Goal: Transaction & Acquisition: Obtain resource

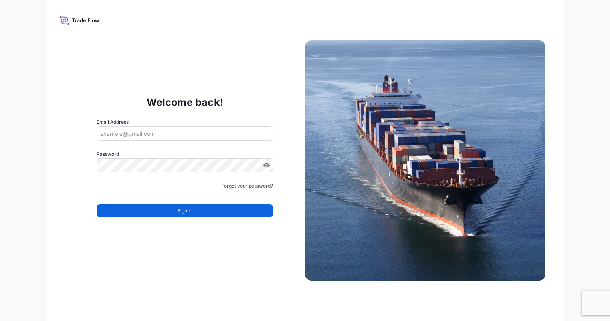
drag, startPoint x: 139, startPoint y: 132, endPoint x: 140, endPoint y: 137, distance: 4.9
click at [139, 132] on input "Email Address" at bounding box center [185, 133] width 177 height 14
type input "[PERSON_NAME][EMAIL_ADDRESS][PERSON_NAME][DOMAIN_NAME]"
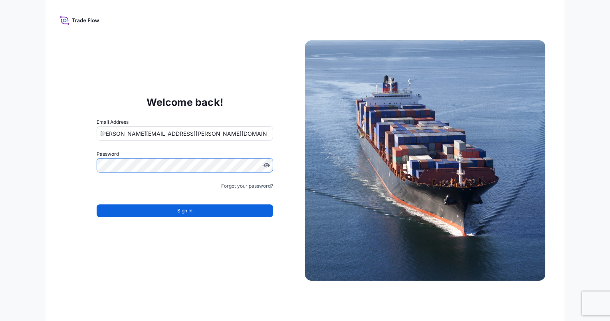
click at [176, 209] on button "Sign In" at bounding box center [185, 211] width 177 height 13
click at [95, 17] on icon at bounding box center [80, 20] width 40 height 12
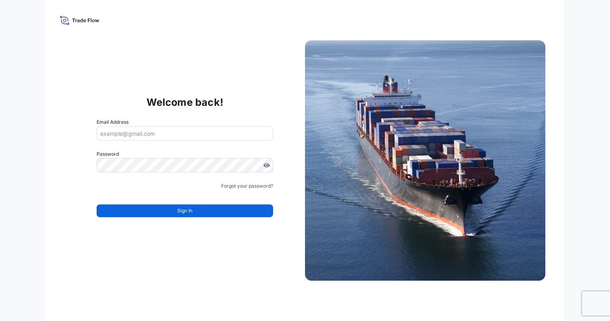
click at [91, 26] on div "Welcome back! Email Address Password Must include: Upper & lower case letters S…" at bounding box center [306, 160] width 520 height 321
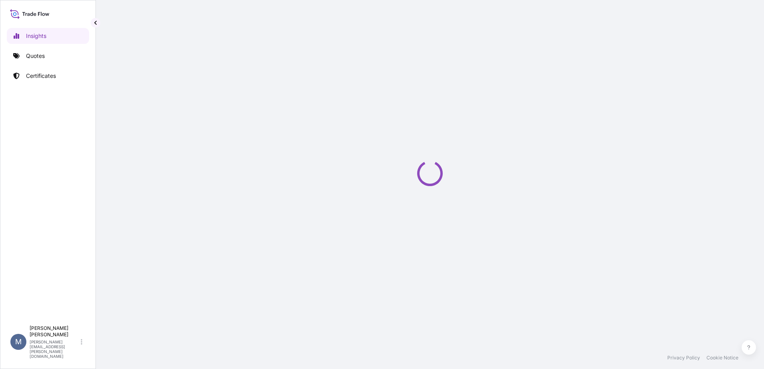
select select "2025"
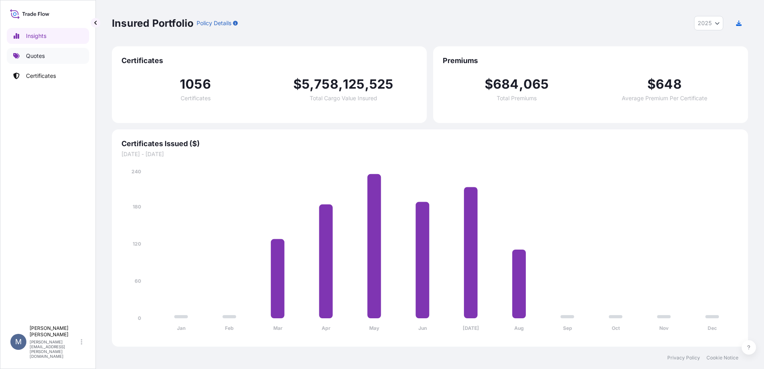
click at [32, 61] on link "Quotes" at bounding box center [48, 56] width 82 height 16
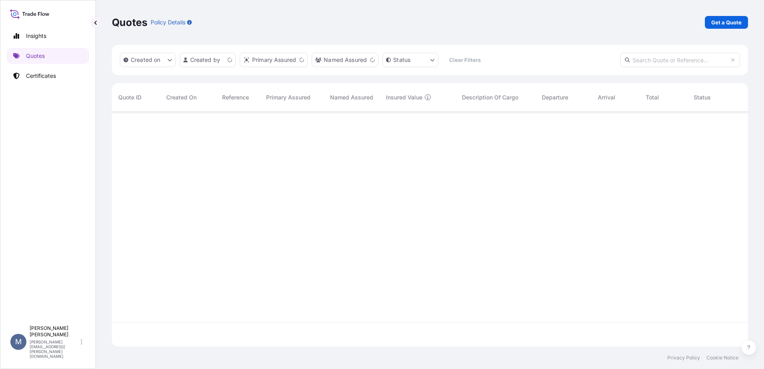
scroll to position [233, 630]
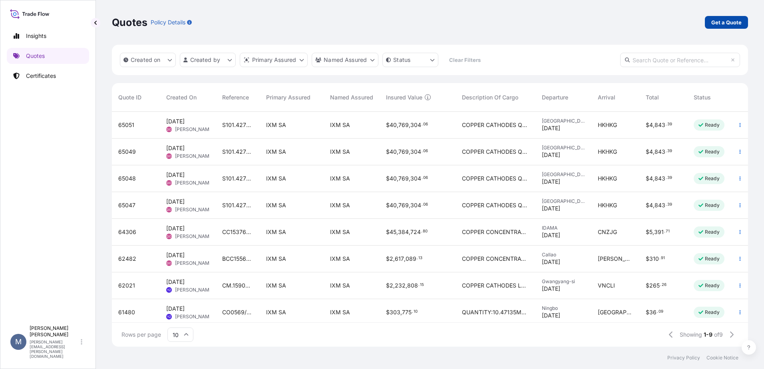
click at [713, 19] on p "Get a Quote" at bounding box center [726, 22] width 30 height 8
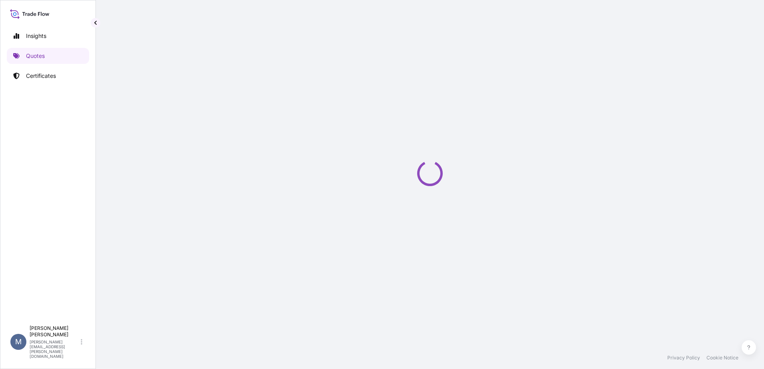
select select "Sea"
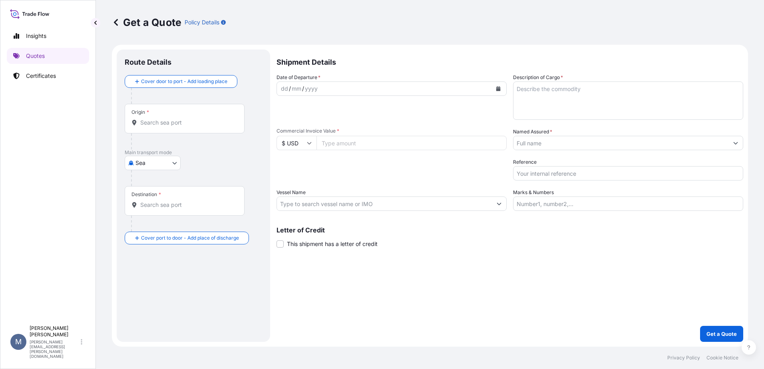
click at [324, 89] on div "dd / mm / yyyy" at bounding box center [384, 88] width 215 height 14
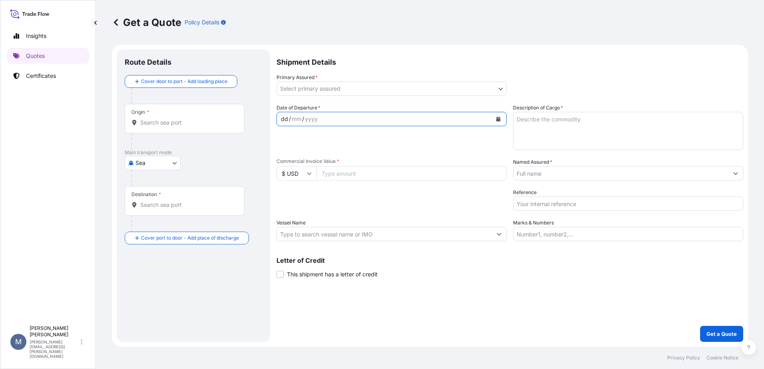
click at [356, 89] on body "Insights Quotes Certificates M [PERSON_NAME] [PERSON_NAME][EMAIL_ADDRESS][PERSO…" at bounding box center [382, 184] width 764 height 369
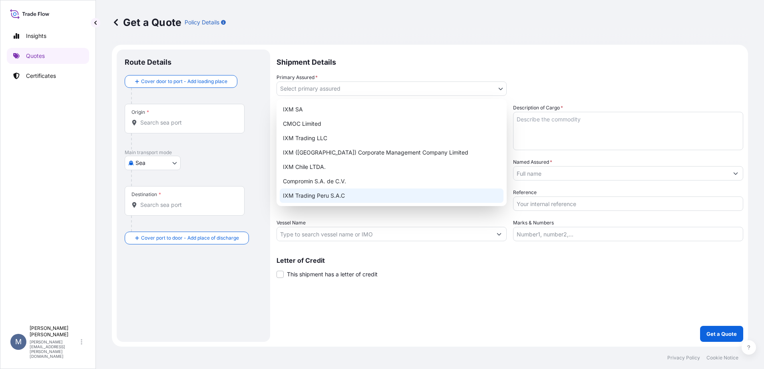
click at [304, 193] on div "IXM Trading Peru S.A.C" at bounding box center [392, 196] width 224 height 14
select select "31855"
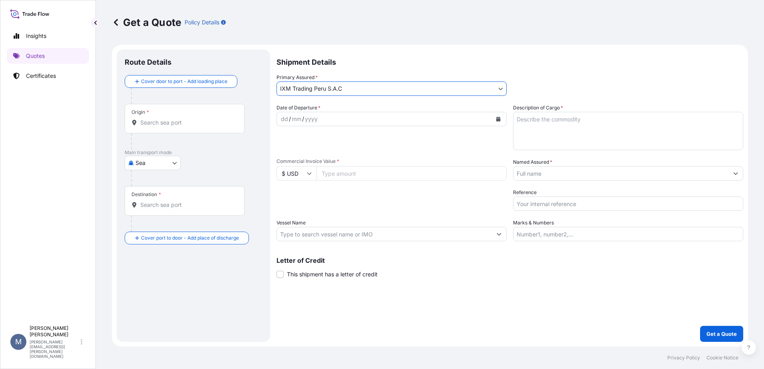
click at [310, 121] on div "yyyy" at bounding box center [311, 119] width 14 height 10
click at [498, 118] on icon "Calendar" at bounding box center [498, 119] width 5 height 5
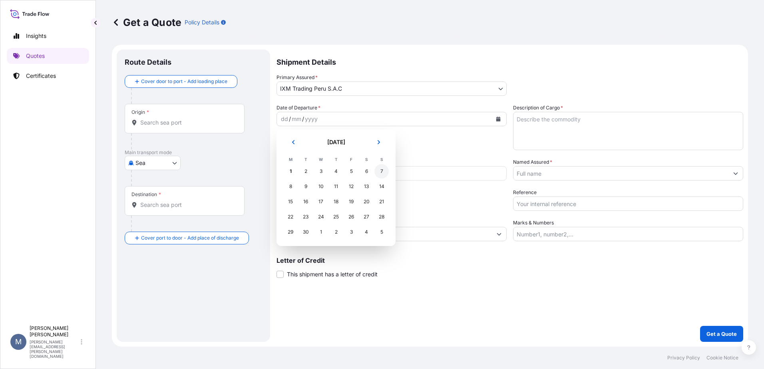
click at [378, 172] on div "7" at bounding box center [381, 171] width 14 height 14
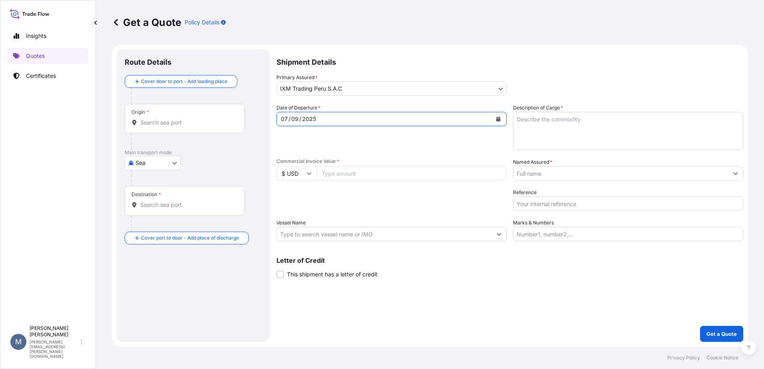
click at [369, 178] on input "Commercial Invoice Value *" at bounding box center [411, 173] width 190 height 14
click at [217, 124] on input "Origin *" at bounding box center [187, 123] width 94 height 8
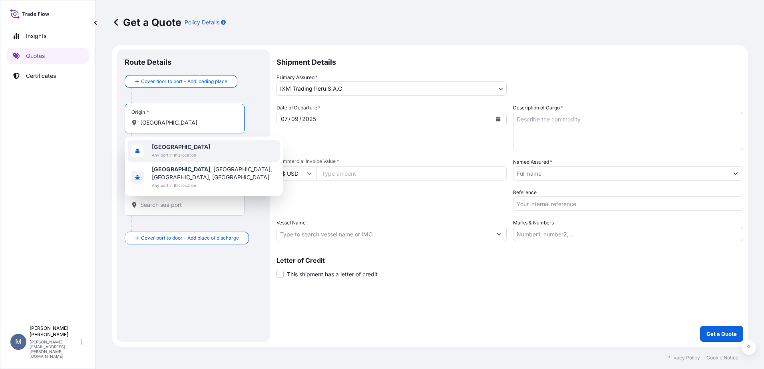
click at [177, 152] on span "Any port in this location" at bounding box center [181, 155] width 58 height 8
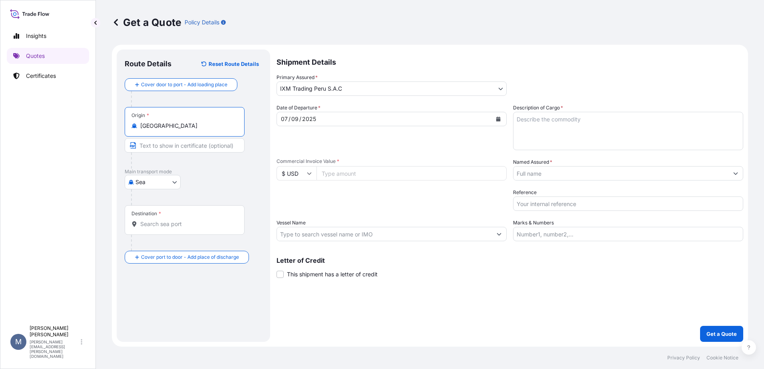
type input "[GEOGRAPHIC_DATA]"
click at [168, 224] on input "Destination *" at bounding box center [187, 224] width 94 height 8
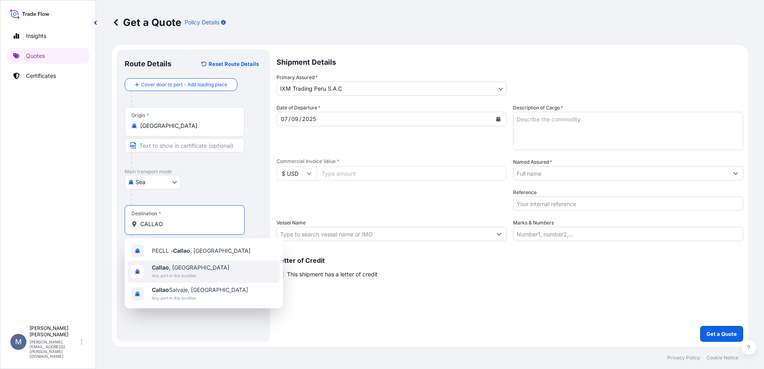
click at [181, 271] on span "[GEOGRAPHIC_DATA] , [GEOGRAPHIC_DATA]" at bounding box center [190, 268] width 77 height 8
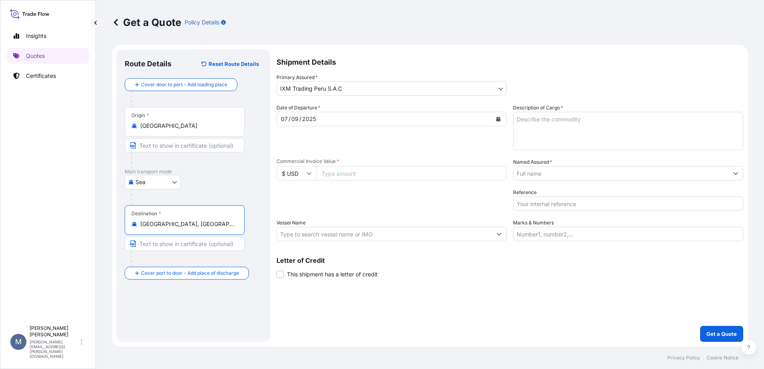
type input "[GEOGRAPHIC_DATA], [GEOGRAPHIC_DATA]"
click at [548, 121] on textarea "Description of Cargo *" at bounding box center [628, 131] width 230 height 38
click at [538, 135] on textarea "Description of Cargo *" at bounding box center [628, 131] width 230 height 38
paste textarea "4 containers of copper concentrate."
click at [517, 118] on textarea "4 containers of copper concentrate." at bounding box center [628, 131] width 230 height 38
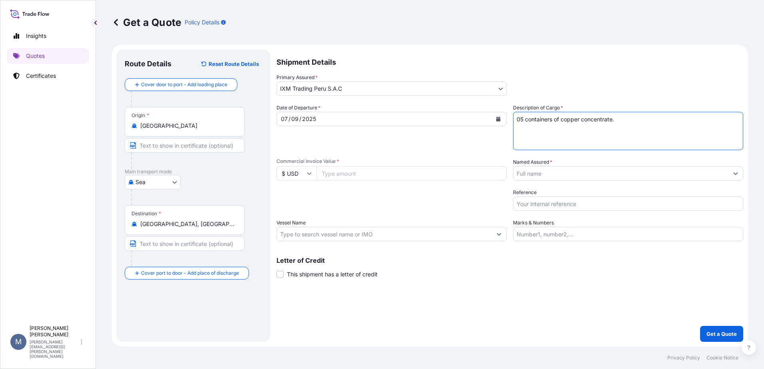
click at [613, 118] on textarea "05 containers of copper concentrate." at bounding box center [628, 131] width 230 height 38
type textarea "05 containers of copper concentrate."
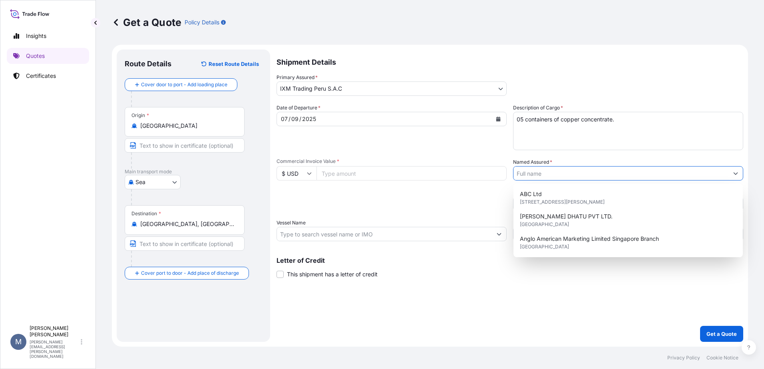
click at [546, 174] on input "Named Assured *" at bounding box center [620, 173] width 215 height 14
click at [479, 319] on div "Shipment Details Primary Assured * IXM Trading [GEOGRAPHIC_DATA] S.A.C IXM SA C…" at bounding box center [509, 196] width 467 height 292
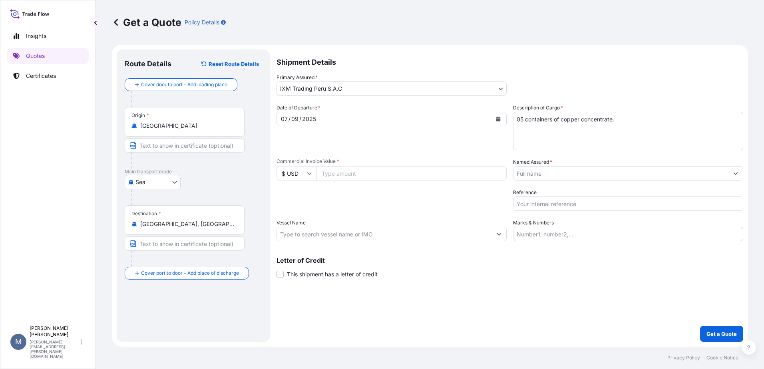
click at [459, 177] on input "Commercial Invoice Value *" at bounding box center [411, 173] width 190 height 14
drag, startPoint x: 348, startPoint y: 170, endPoint x: 260, endPoint y: 167, distance: 88.7
click at [260, 167] on form "Route Details Reset Route Details Cover door to port - Add loading place Place …" at bounding box center [430, 196] width 636 height 302
drag, startPoint x: 332, startPoint y: 174, endPoint x: 372, endPoint y: 171, distance: 39.6
click at [372, 171] on input "600000" at bounding box center [411, 173] width 190 height 14
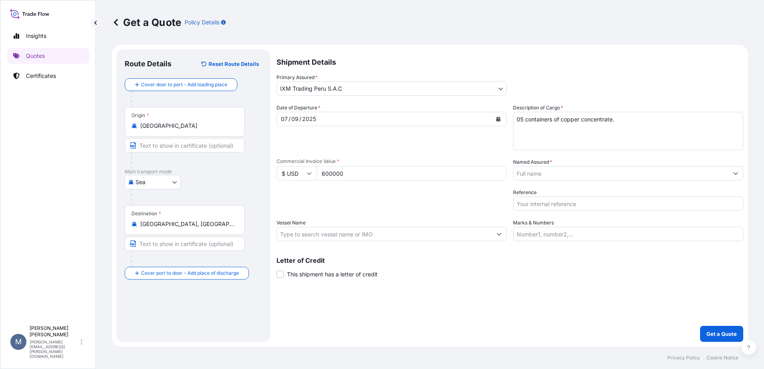
type input "600000"
click at [636, 171] on input "Named Assured *" at bounding box center [620, 173] width 215 height 14
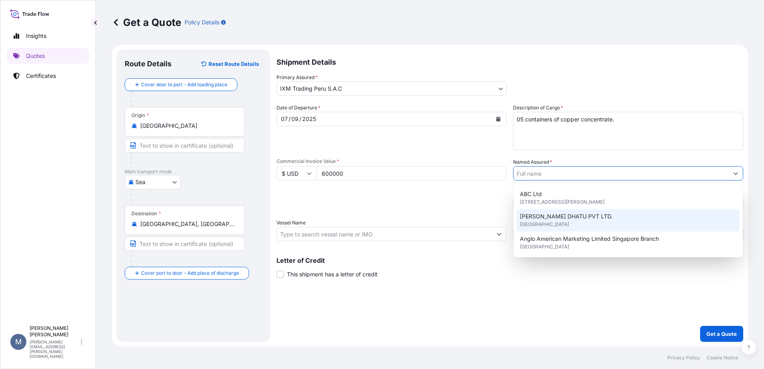
click at [507, 344] on form "Route Details Reset Route Details Cover door to port - Add loading place Place …" at bounding box center [430, 196] width 636 height 302
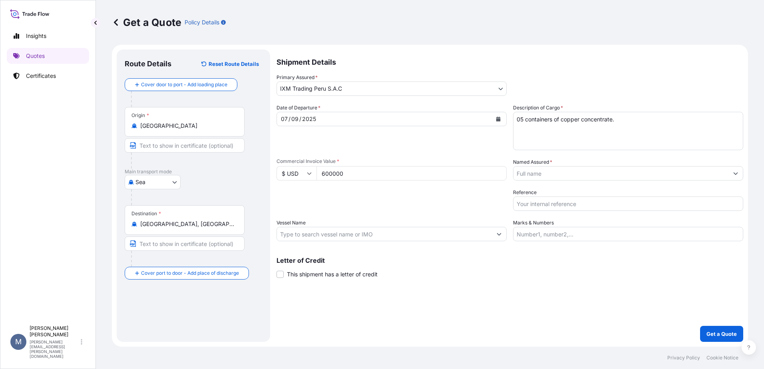
click at [556, 202] on input "Reference" at bounding box center [628, 204] width 230 height 14
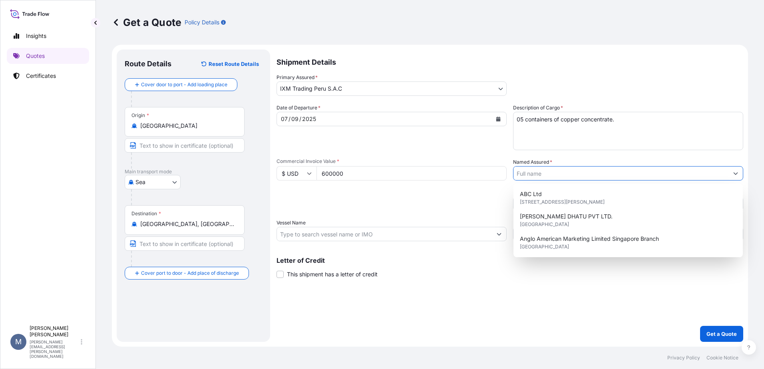
click at [557, 176] on input "Named Assured *" at bounding box center [620, 173] width 215 height 14
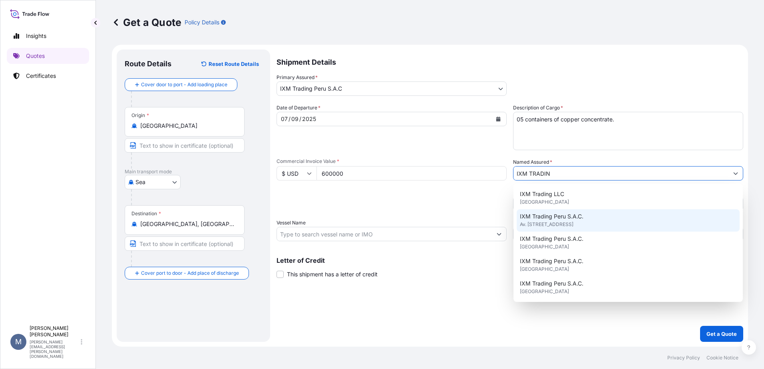
click at [563, 224] on span "Av. [STREET_ADDRESS]" at bounding box center [547, 225] width 54 height 8
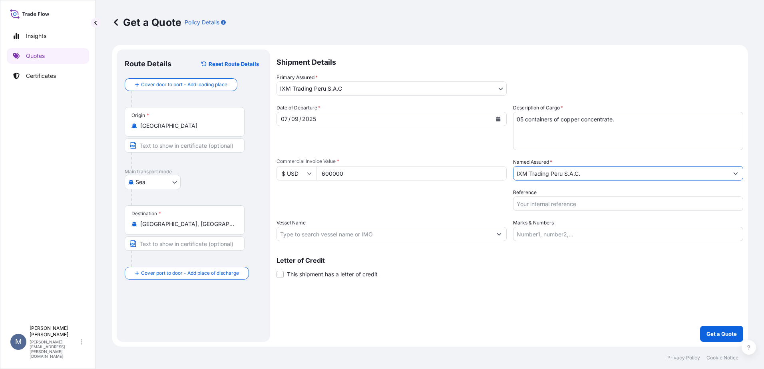
type input "IXM Trading Peru S.A.C."
click at [568, 207] on input "Reference" at bounding box center [628, 204] width 230 height 14
drag, startPoint x: 568, startPoint y: 207, endPoint x: 415, endPoint y: 202, distance: 153.5
click at [415, 202] on div "Date of Departure * [DATE] Cargo Category * Metals of every type and descriptio…" at bounding box center [509, 172] width 467 height 137
type input "CC15802"
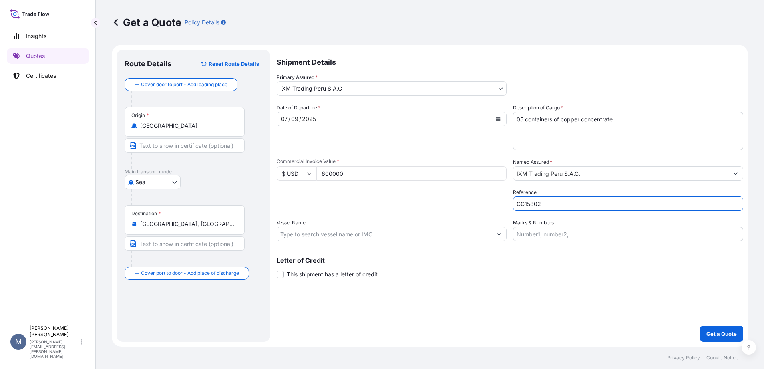
click at [561, 229] on input "Marks & Numbers" at bounding box center [628, 234] width 230 height 14
click at [402, 239] on input "Vessel Name" at bounding box center [384, 234] width 215 height 14
click at [370, 241] on div at bounding box center [391, 234] width 230 height 14
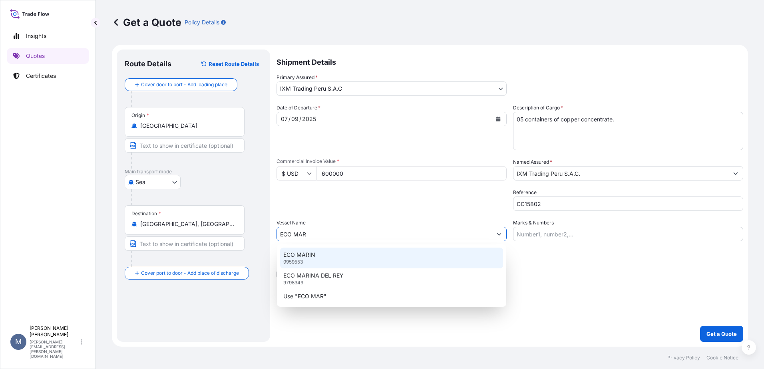
click at [358, 256] on div "ECO MARIN 9959553" at bounding box center [391, 258] width 223 height 21
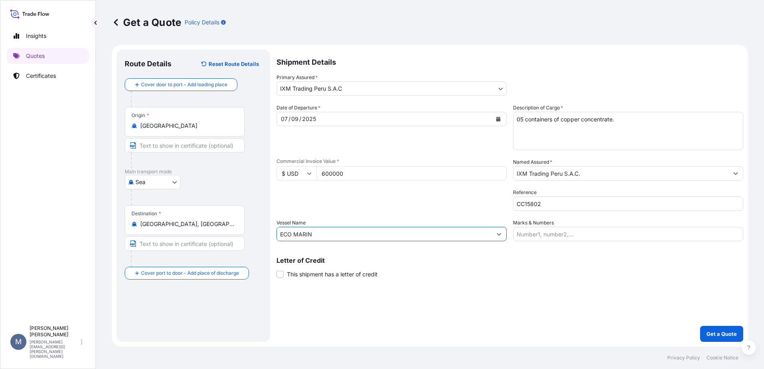
type input "ECO MARIN"
click at [607, 233] on input "Marks & Numbers" at bounding box center [628, 234] width 230 height 14
click at [539, 316] on div "Shipment Details Primary Assured * IXM Trading [GEOGRAPHIC_DATA] S.A.C IXM SA C…" at bounding box center [509, 196] width 467 height 292
click at [712, 337] on p "Get a Quote" at bounding box center [721, 334] width 30 height 8
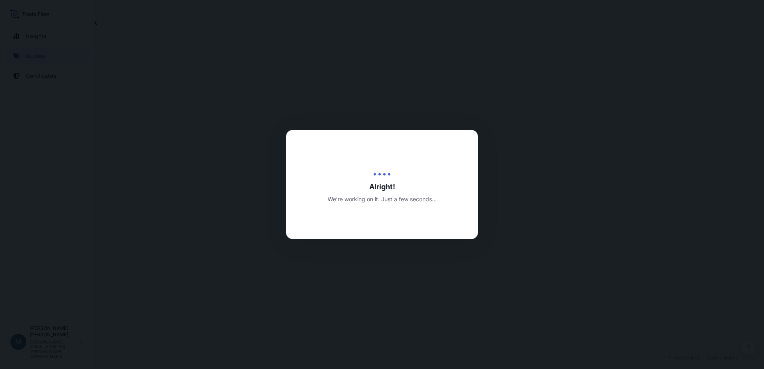
select select "Sea"
select select "31855"
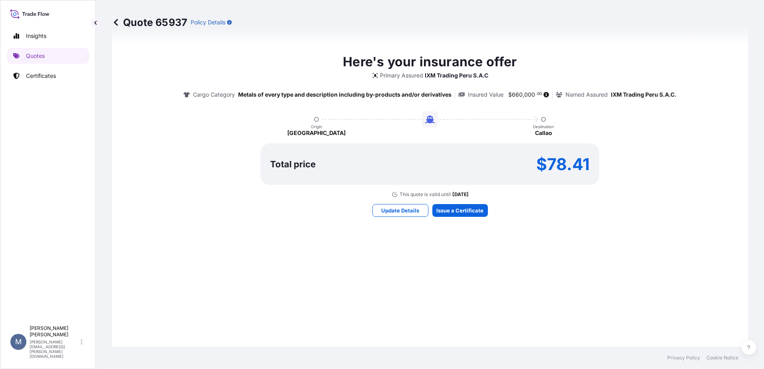
scroll to position [415, 0]
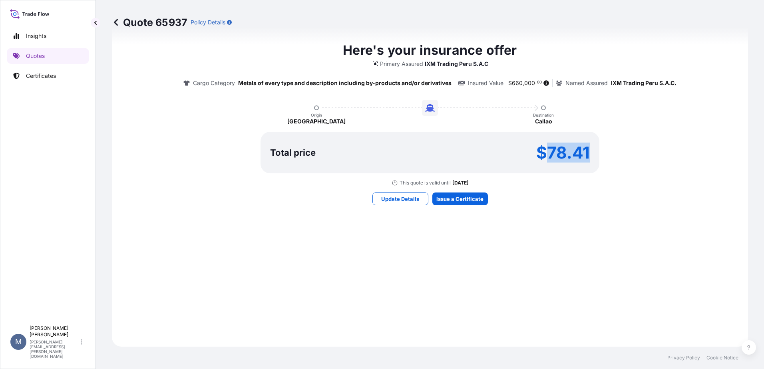
drag, startPoint x: 588, startPoint y: 151, endPoint x: 545, endPoint y: 153, distance: 43.6
click at [545, 153] on div "Total price $78.41" at bounding box center [429, 153] width 339 height 42
copy p "78.41"
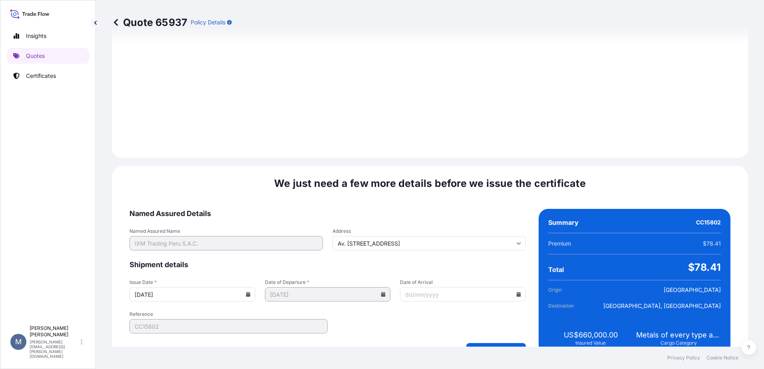
scroll to position [833, 0]
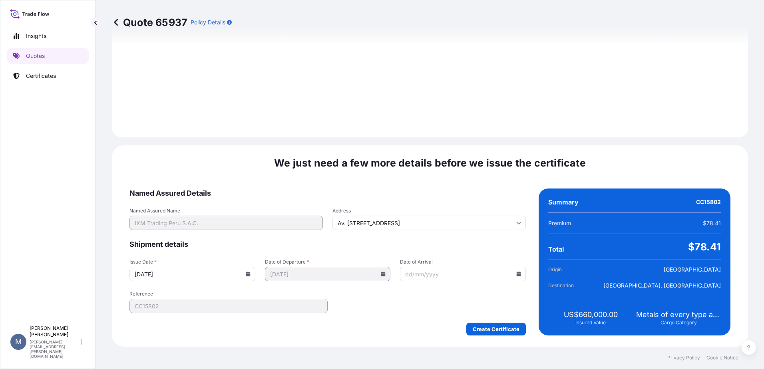
click at [490, 273] on input "Date of Arrival" at bounding box center [463, 274] width 126 height 14
click at [242, 278] on input "[DATE]" at bounding box center [192, 274] width 126 height 14
drag, startPoint x: 142, startPoint y: 270, endPoint x: 138, endPoint y: 272, distance: 4.1
click at [138, 272] on input "[DATE]" at bounding box center [192, 274] width 126 height 14
click at [141, 274] on input "[DATE]" at bounding box center [192, 274] width 126 height 14
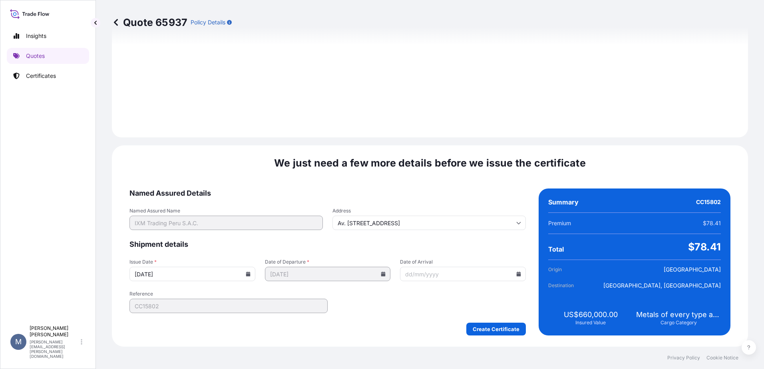
click at [141, 274] on input "[DATE]" at bounding box center [192, 274] width 126 height 14
click at [145, 273] on input "[DATE]" at bounding box center [192, 274] width 126 height 14
click at [139, 276] on input "[DATE]" at bounding box center [192, 274] width 126 height 14
type input "[DATE]"
click at [464, 273] on input "Date of Arrival" at bounding box center [463, 274] width 126 height 14
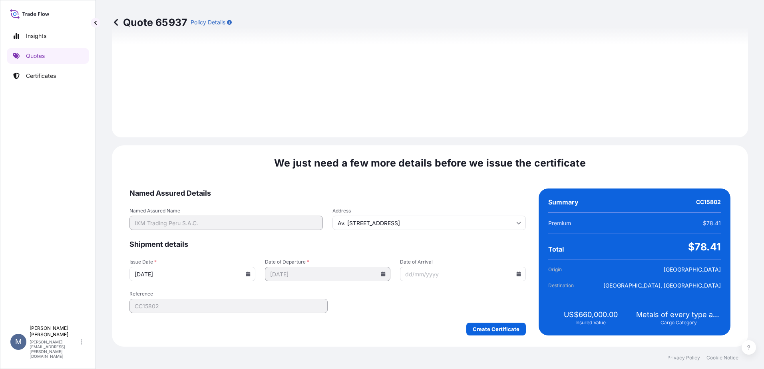
click at [512, 277] on input "Date of Arrival" at bounding box center [463, 274] width 126 height 14
click at [517, 275] on icon at bounding box center [519, 274] width 4 height 5
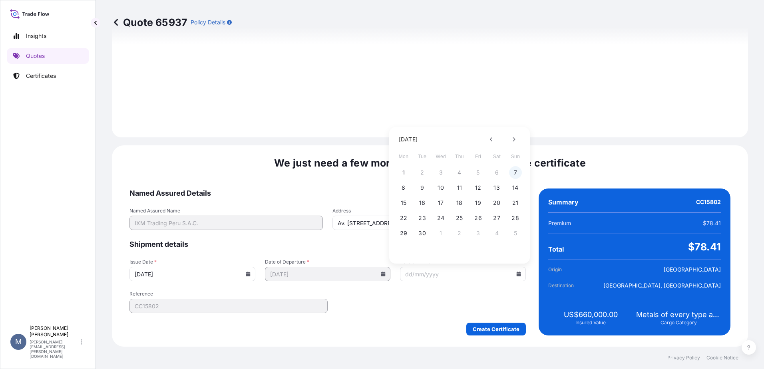
click at [514, 174] on button "7" at bounding box center [515, 172] width 13 height 13
type input "[DATE]"
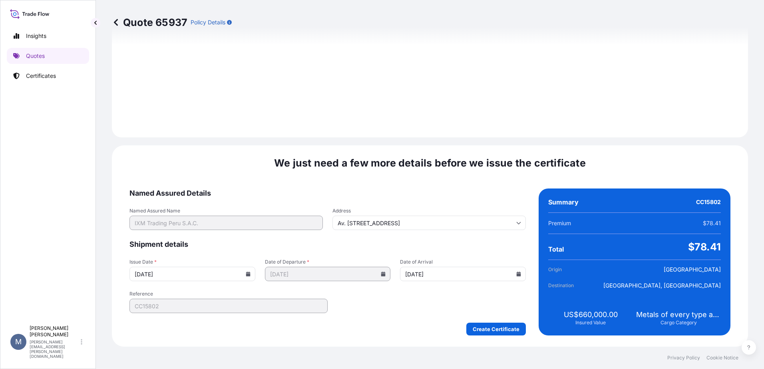
click at [140, 271] on input "[DATE]" at bounding box center [192, 274] width 126 height 14
click at [246, 272] on icon at bounding box center [248, 274] width 4 height 5
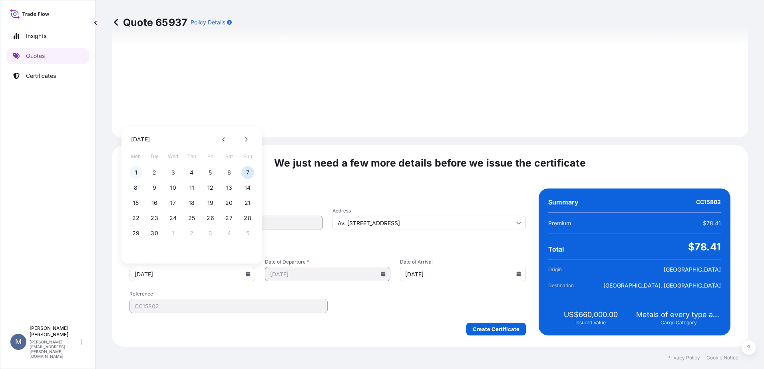
click at [136, 173] on button "1" at bounding box center [135, 172] width 13 height 13
type input "[DATE]"
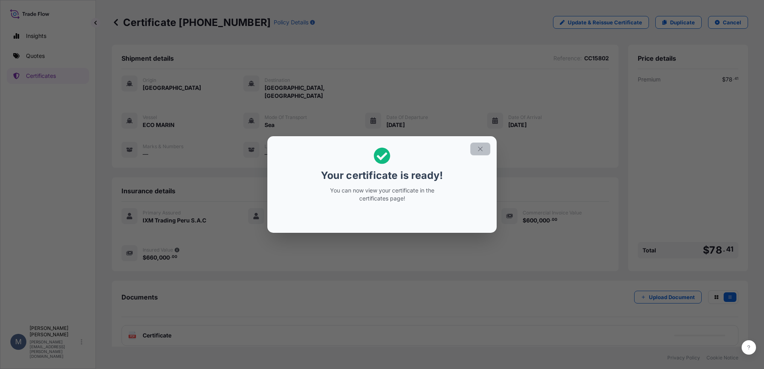
click at [485, 149] on button "button" at bounding box center [480, 149] width 20 height 13
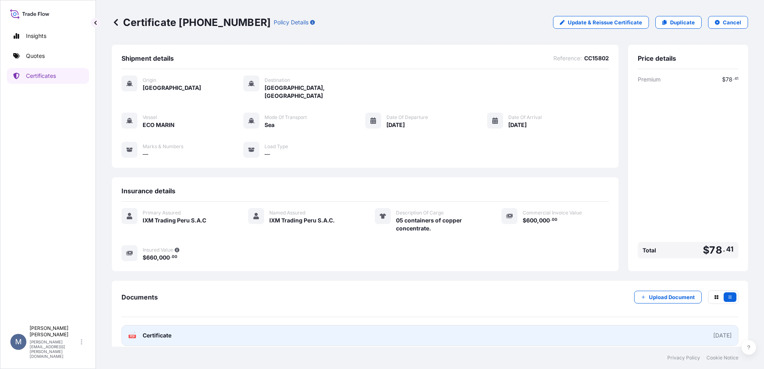
click at [163, 332] on span "Certificate" at bounding box center [157, 336] width 29 height 8
